Goal: Check status: Check status

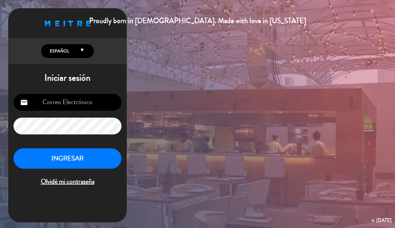
type input "[EMAIL_ADDRESS][DOMAIN_NAME]"
click at [92, 154] on button "INGRESAR" at bounding box center [68, 158] width 108 height 21
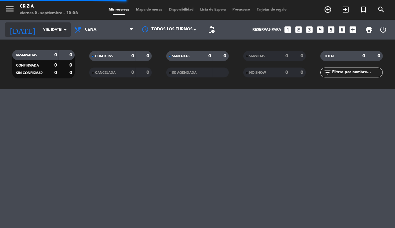
click at [66, 33] on icon "arrow_drop_down" at bounding box center [65, 30] width 8 height 8
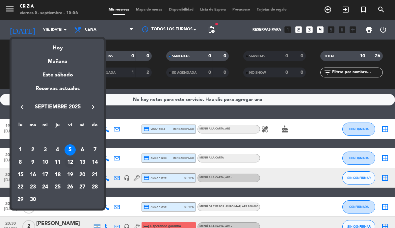
click at [69, 161] on div "12" at bounding box center [70, 162] width 11 height 11
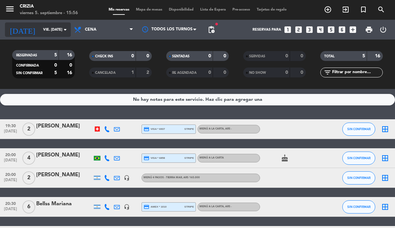
click at [64, 31] on icon "arrow_drop_down" at bounding box center [65, 30] width 8 height 8
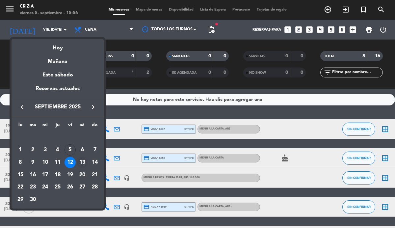
click at [83, 163] on div "13" at bounding box center [82, 162] width 11 height 11
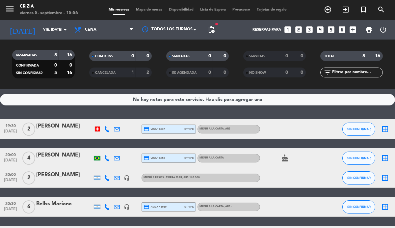
type input "sáb. [DATE]"
